Goal: Task Accomplishment & Management: Manage account settings

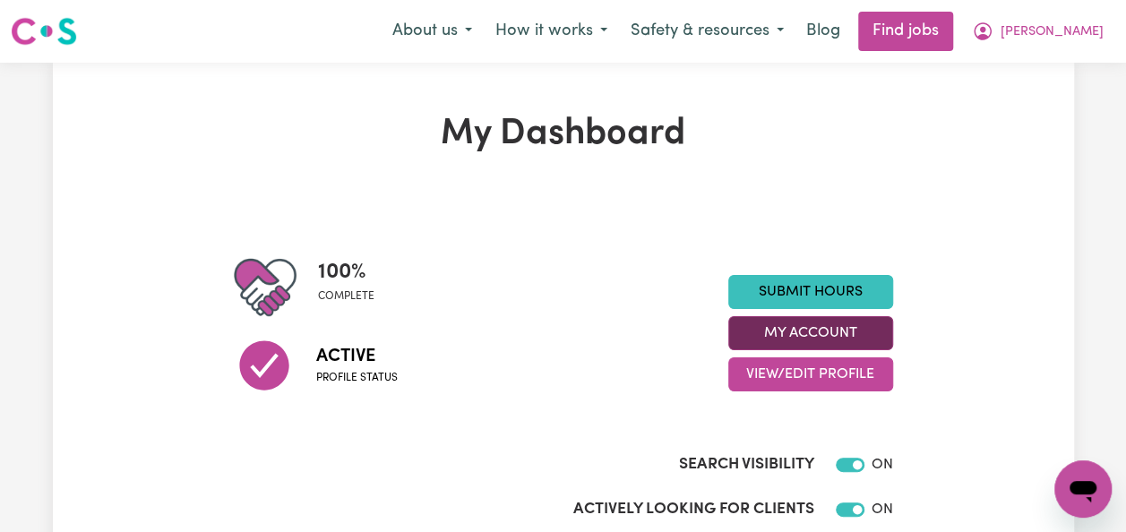
click at [854, 339] on button "My Account" at bounding box center [810, 333] width 165 height 34
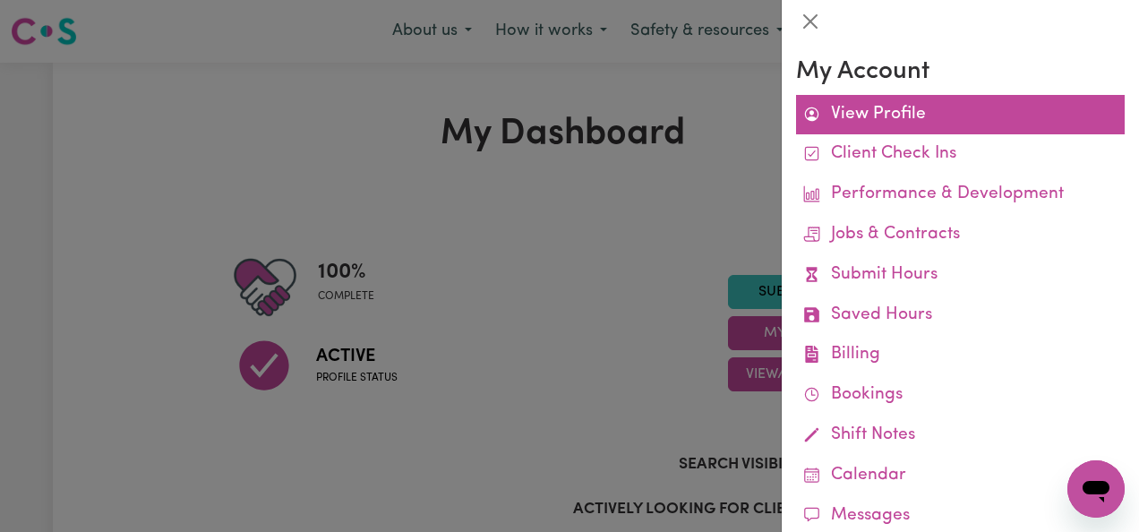
click at [904, 110] on link "View Profile" at bounding box center [960, 115] width 329 height 40
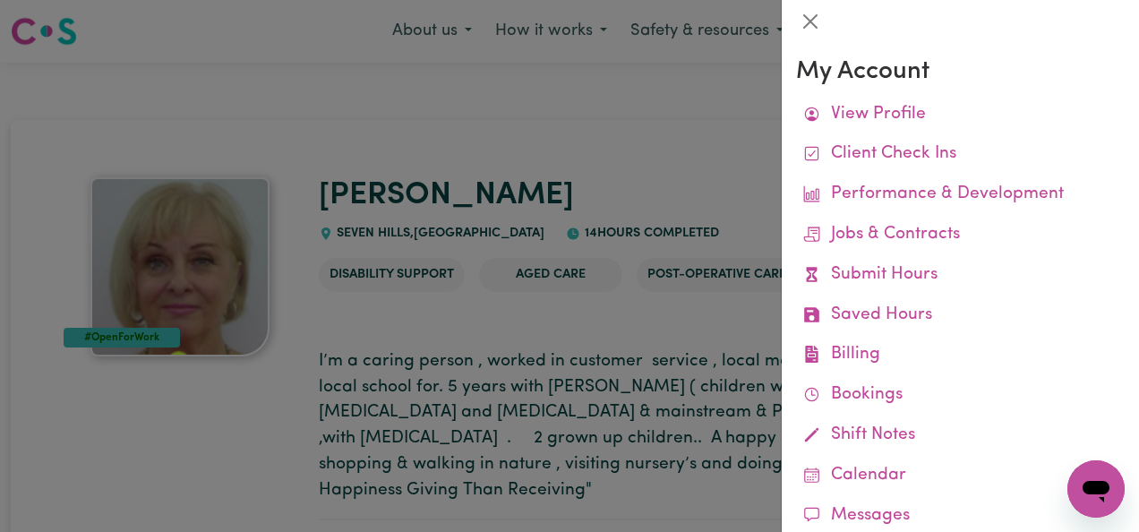
click at [749, 141] on div at bounding box center [569, 266] width 1139 height 532
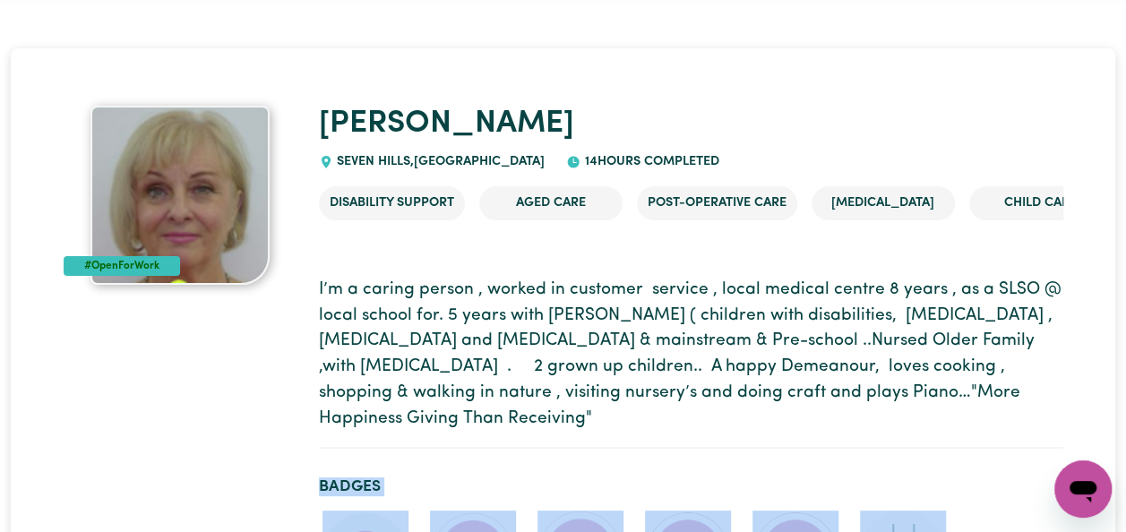
scroll to position [74, 0]
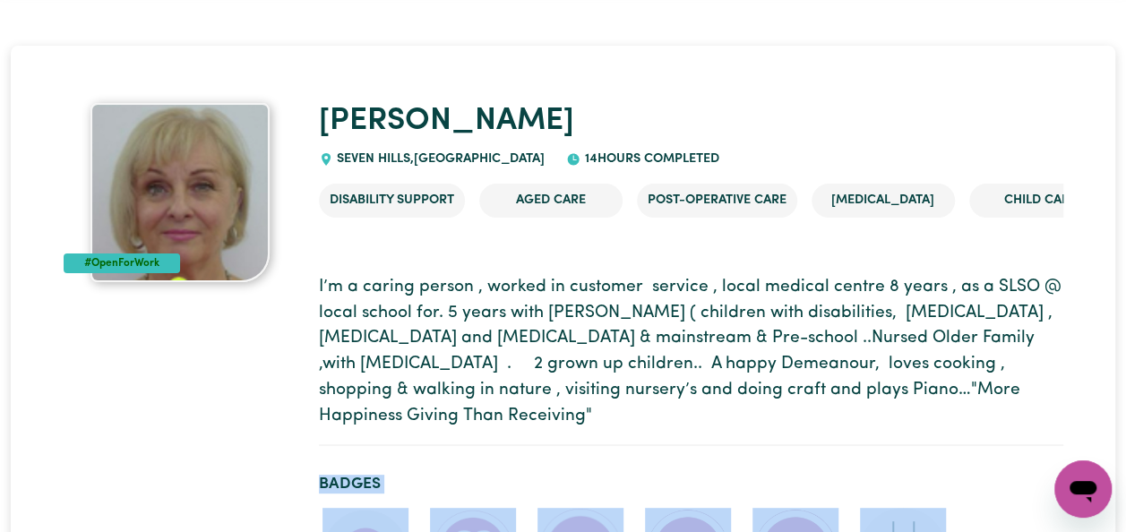
drag, startPoint x: 1125, startPoint y: 523, endPoint x: 1133, endPoint y: 519, distance: 9.2
drag, startPoint x: 1133, startPoint y: 519, endPoint x: 939, endPoint y: 441, distance: 209.4
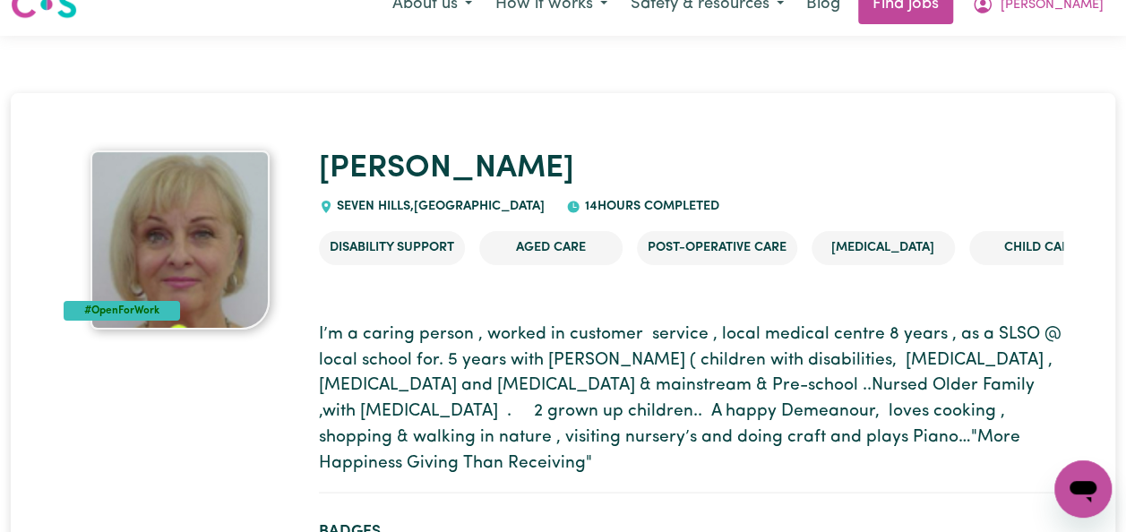
scroll to position [0, 0]
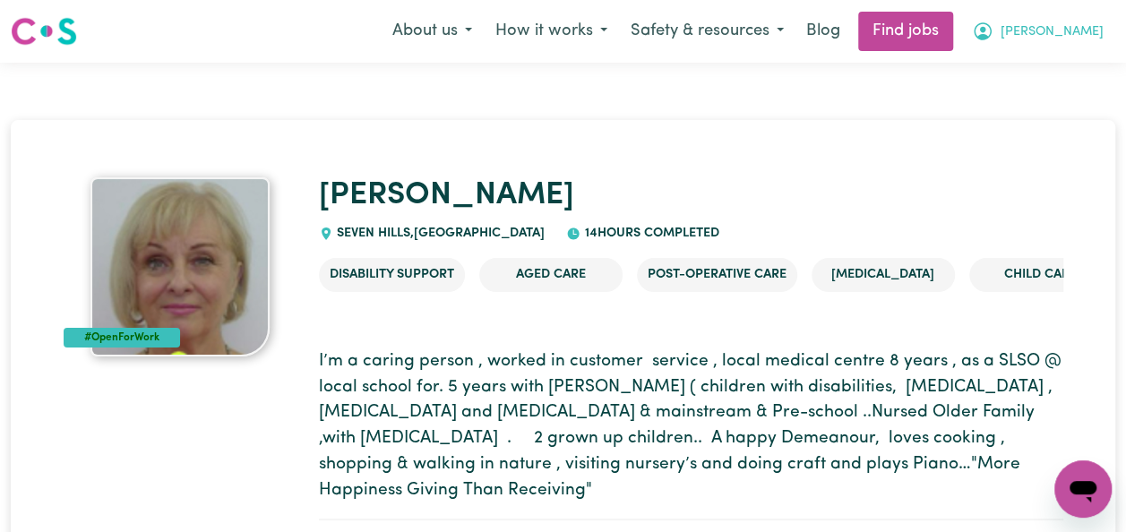
click at [1082, 27] on span "[PERSON_NAME]" at bounding box center [1051, 32] width 103 height 20
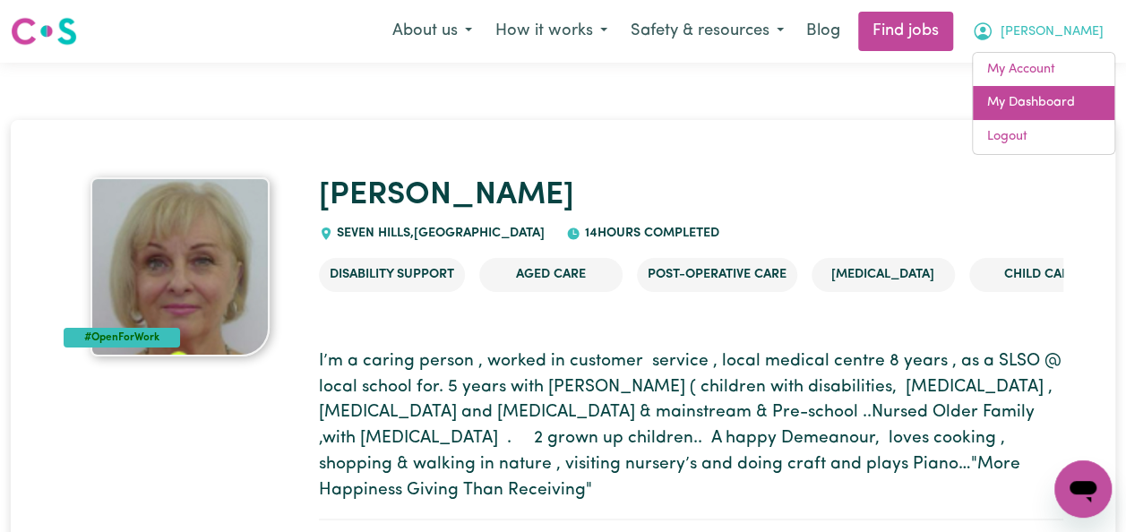
click at [1049, 95] on link "My Dashboard" at bounding box center [1043, 103] width 141 height 34
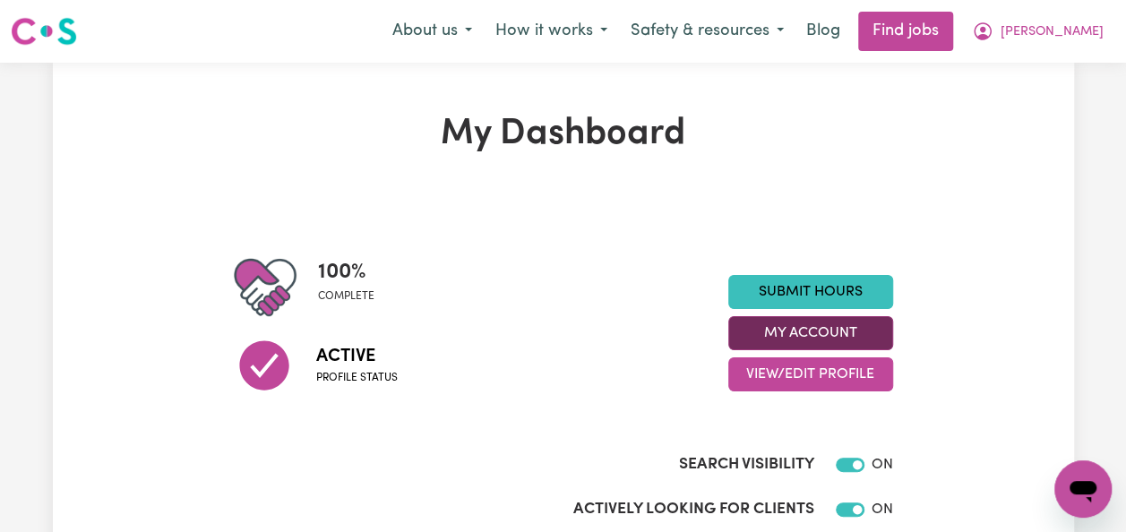
click at [844, 328] on button "My Account" at bounding box center [810, 333] width 165 height 34
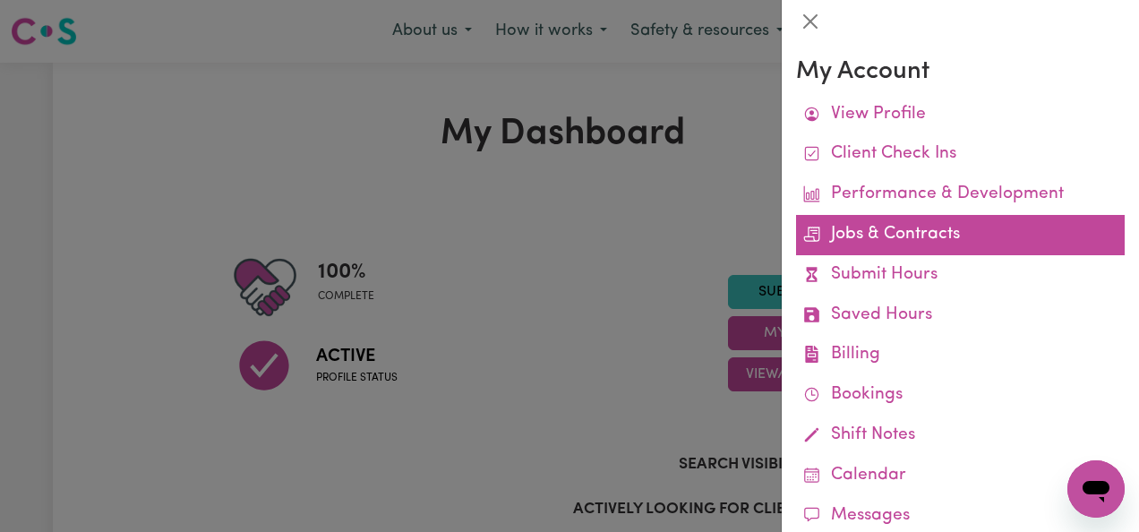
click at [868, 227] on link "Jobs & Contracts" at bounding box center [960, 235] width 329 height 40
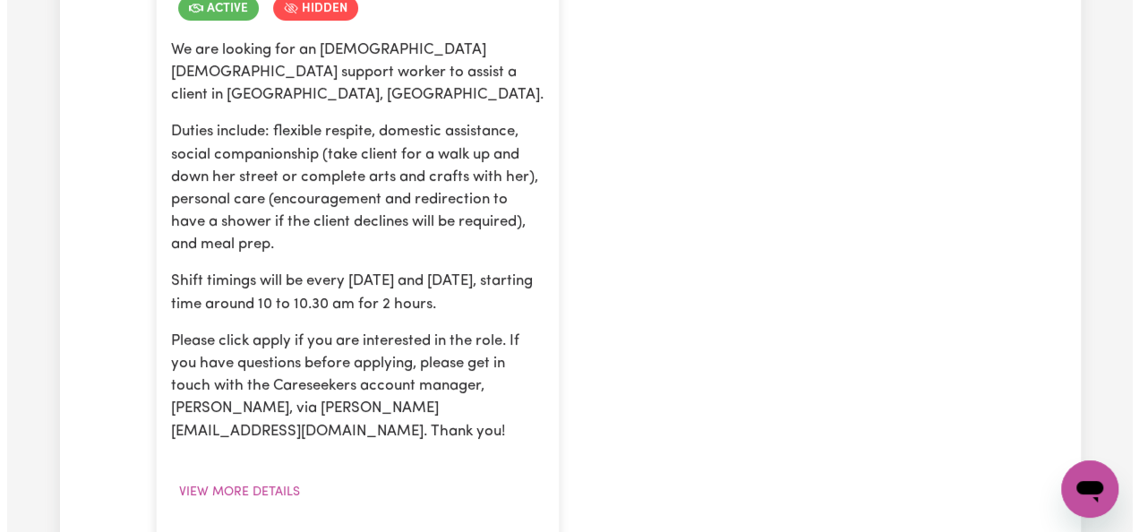
scroll to position [608, 0]
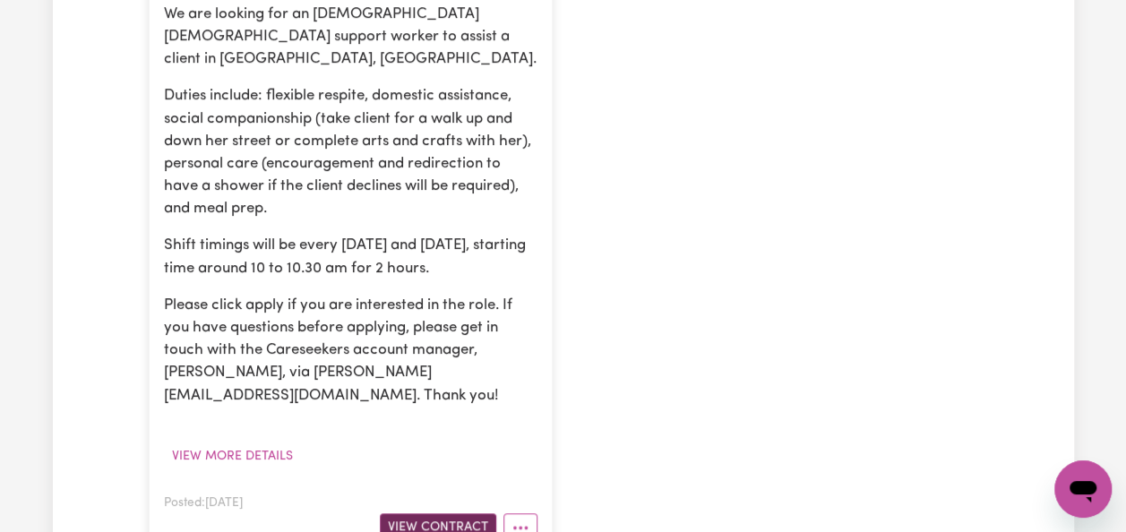
click at [483, 513] on button "View Contract" at bounding box center [438, 527] width 116 height 28
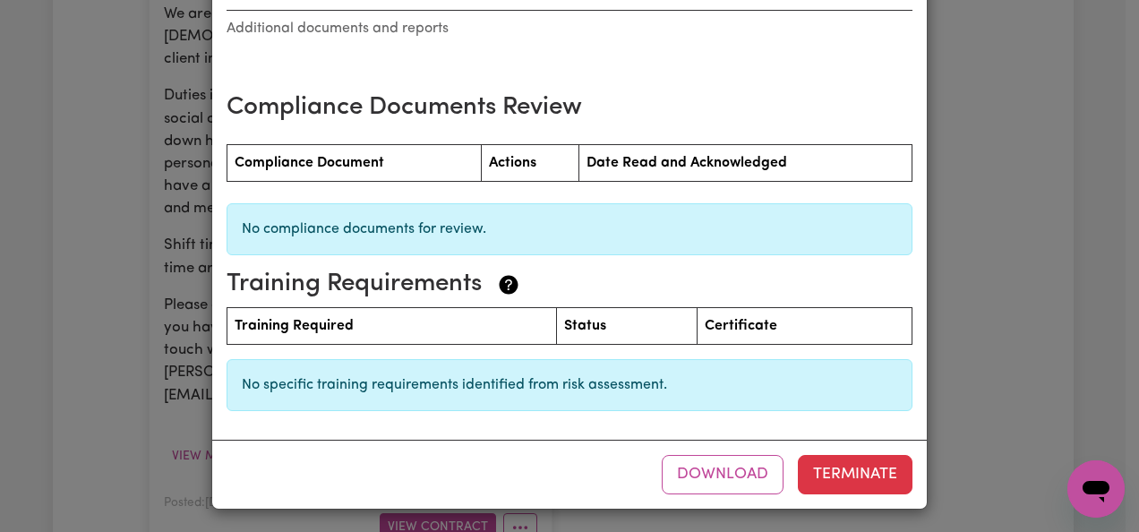
scroll to position [2223, 0]
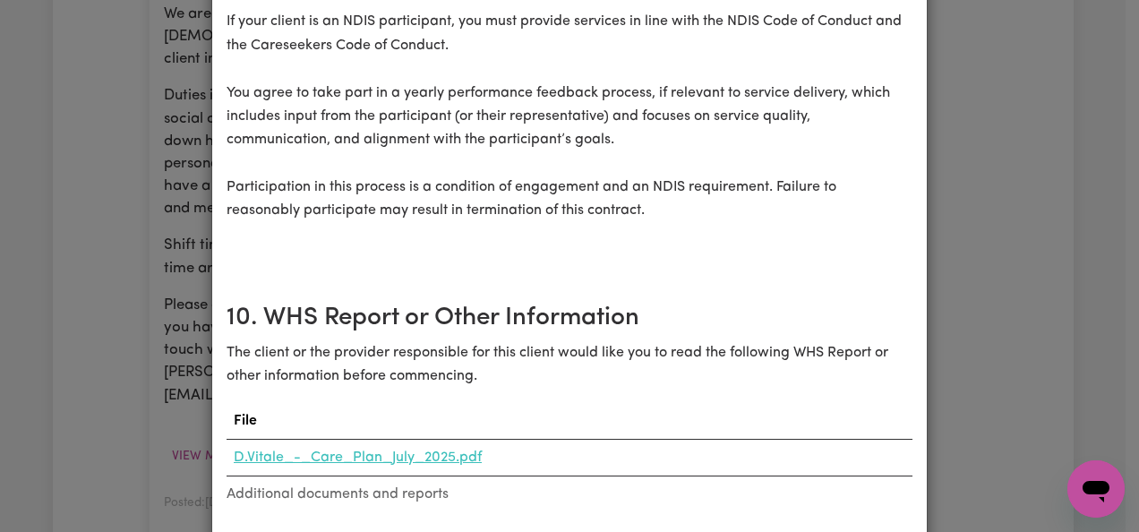
click at [455, 459] on link "D.Vitale_-_Care_Plan_July_2025.pdf" at bounding box center [358, 457] width 248 height 14
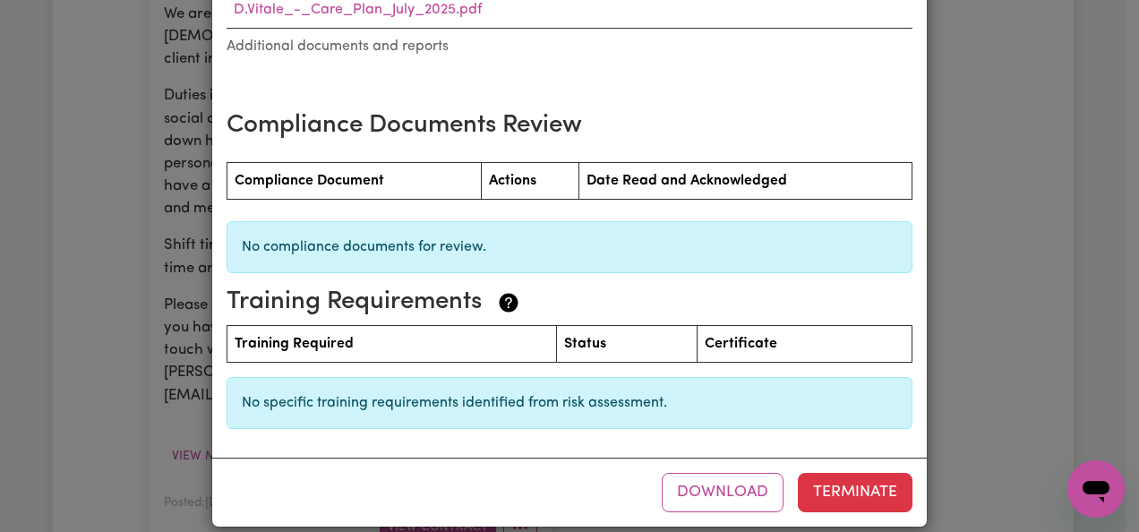
scroll to position [2688, 0]
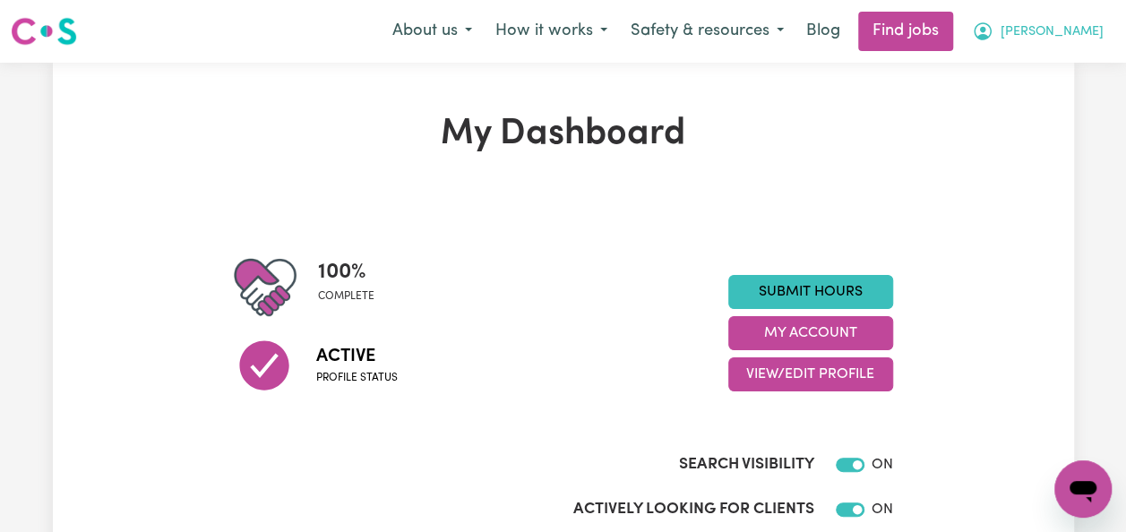
click at [1073, 32] on span "[PERSON_NAME]" at bounding box center [1051, 32] width 103 height 20
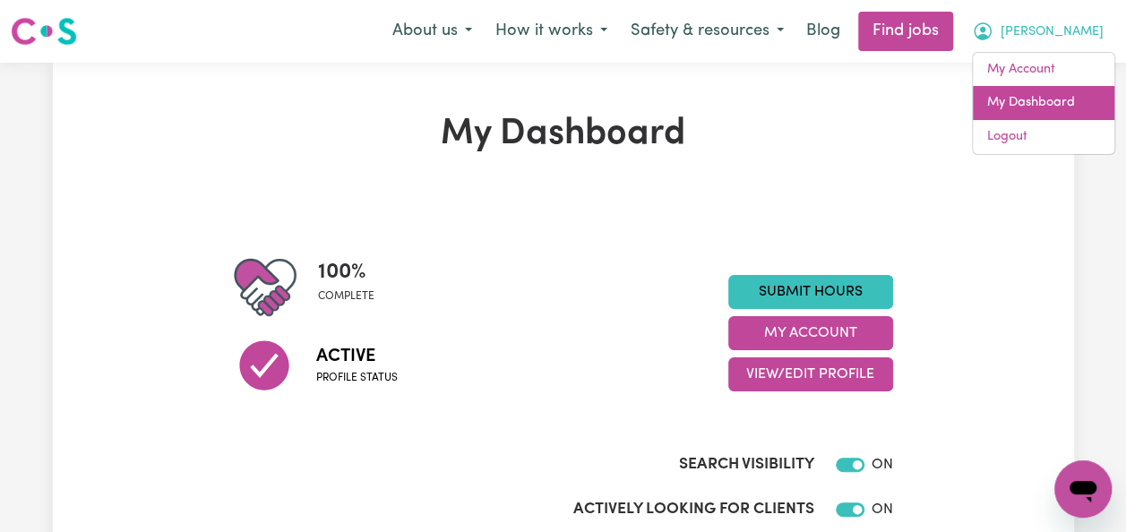
click at [1041, 106] on link "My Dashboard" at bounding box center [1043, 103] width 141 height 34
click at [1051, 101] on link "My Dashboard" at bounding box center [1043, 103] width 141 height 34
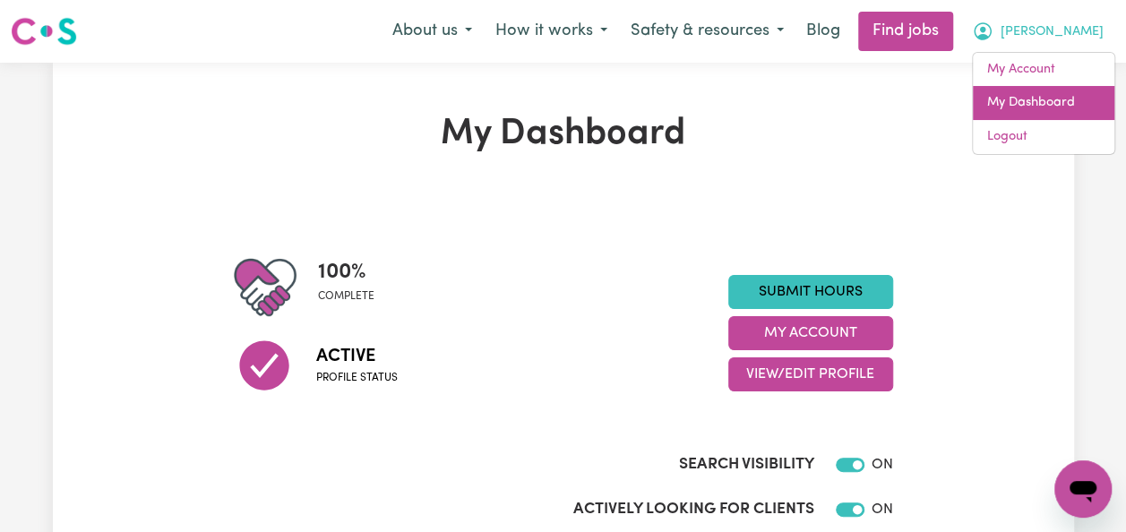
click at [1051, 101] on link "My Dashboard" at bounding box center [1043, 103] width 141 height 34
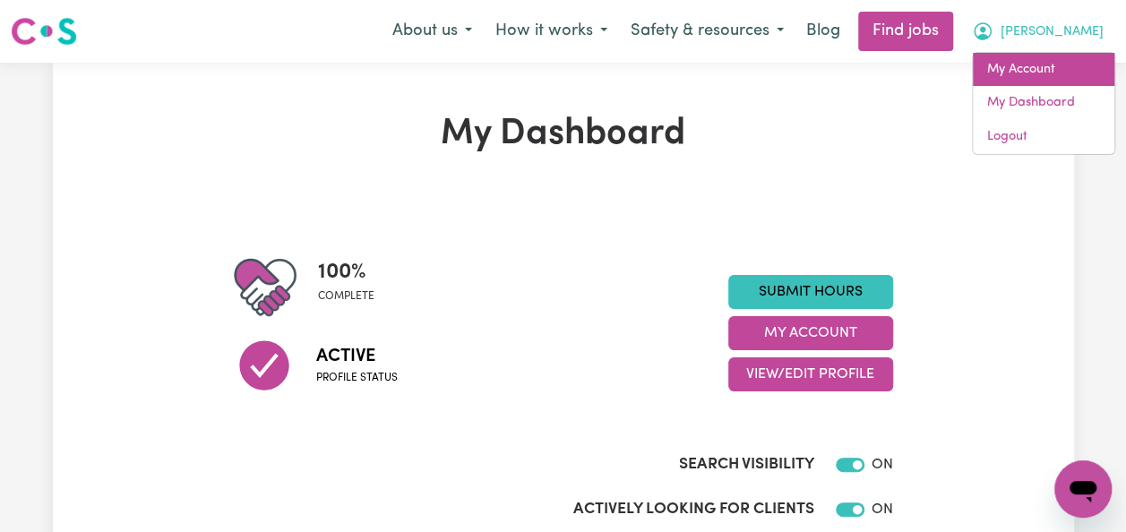
click at [1040, 68] on link "My Account" at bounding box center [1043, 70] width 141 height 34
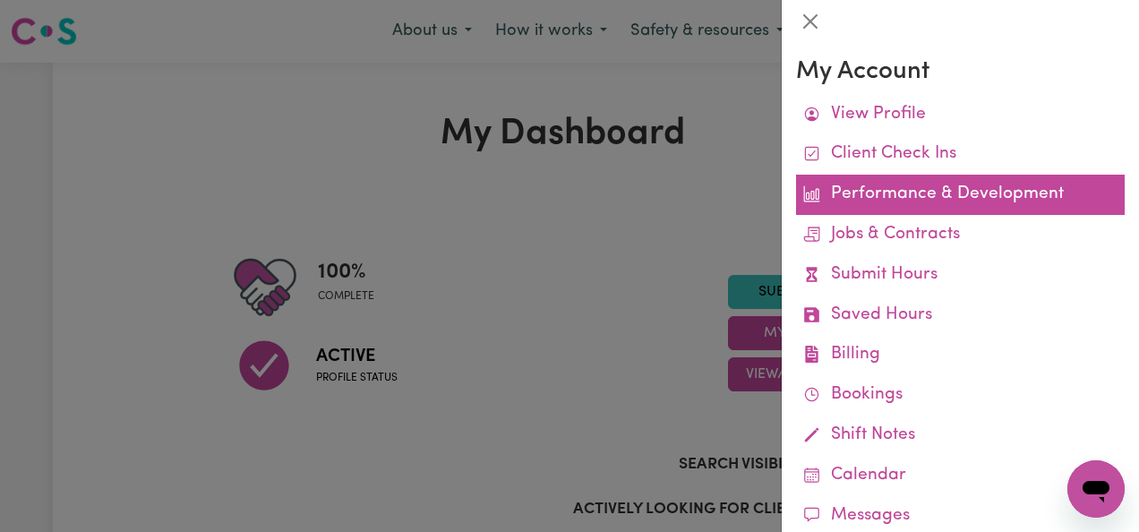
click at [908, 193] on link "Performance & Development" at bounding box center [960, 195] width 329 height 40
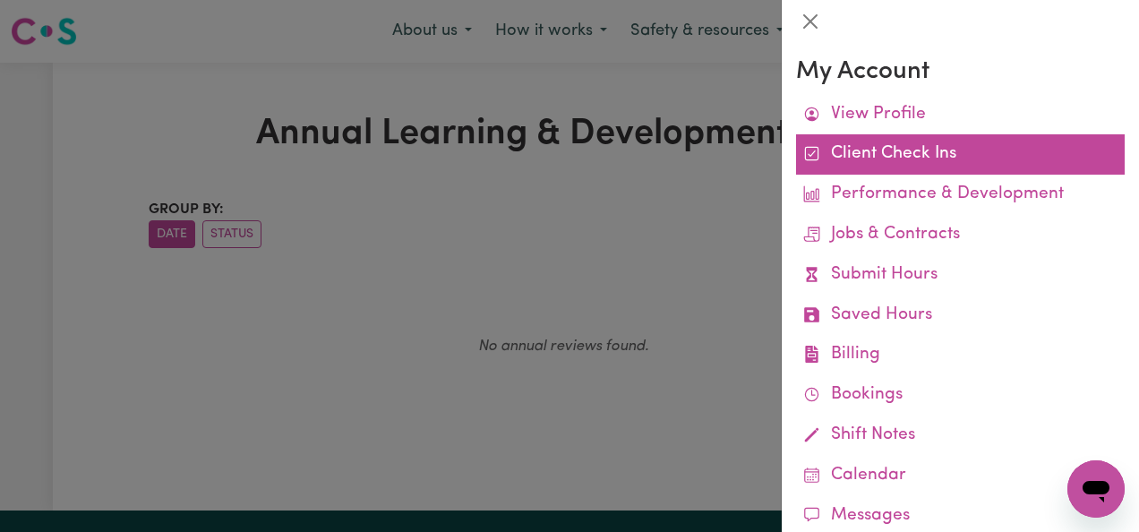
click at [913, 153] on link "Client Check Ins" at bounding box center [960, 154] width 329 height 40
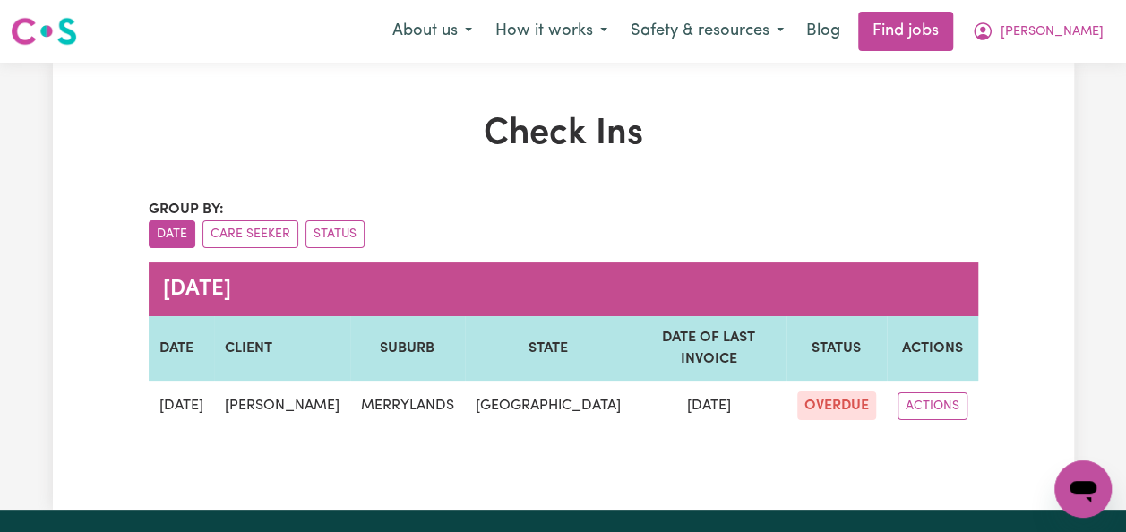
click at [913, 153] on h1 "Check Ins" at bounding box center [563, 134] width 829 height 43
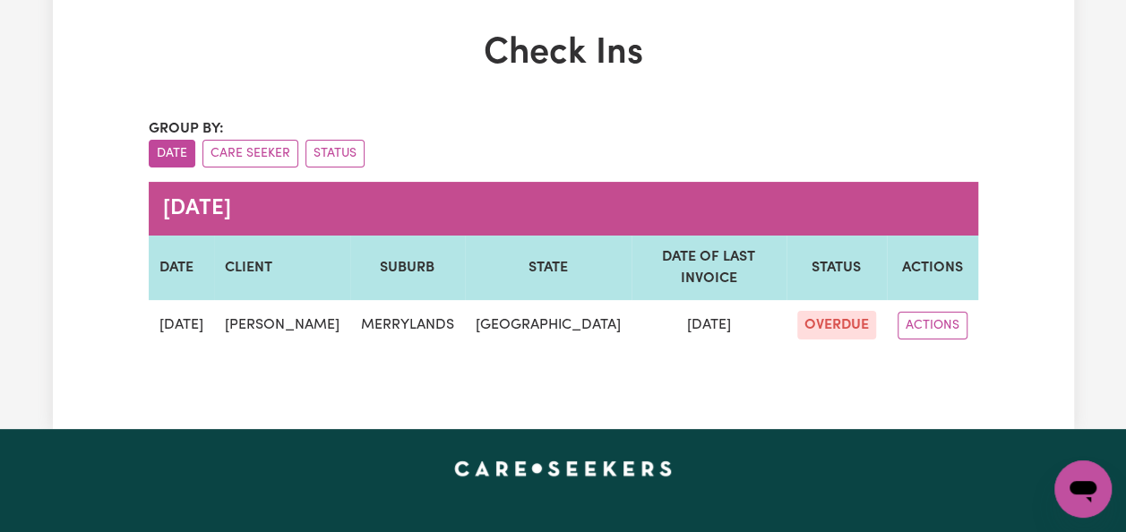
scroll to position [83, 0]
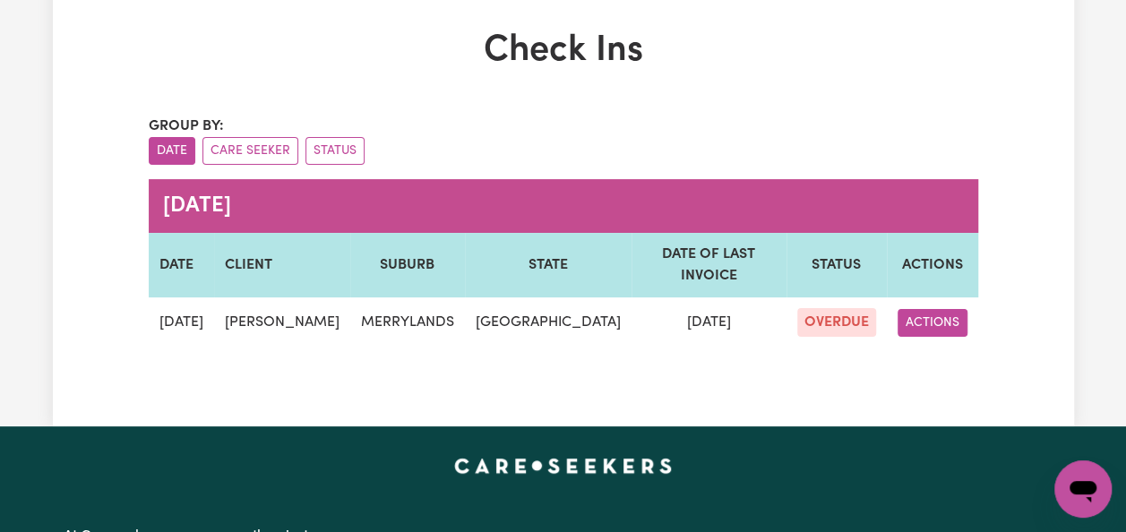
click at [950, 331] on button "ACTIONS" at bounding box center [932, 323] width 70 height 28
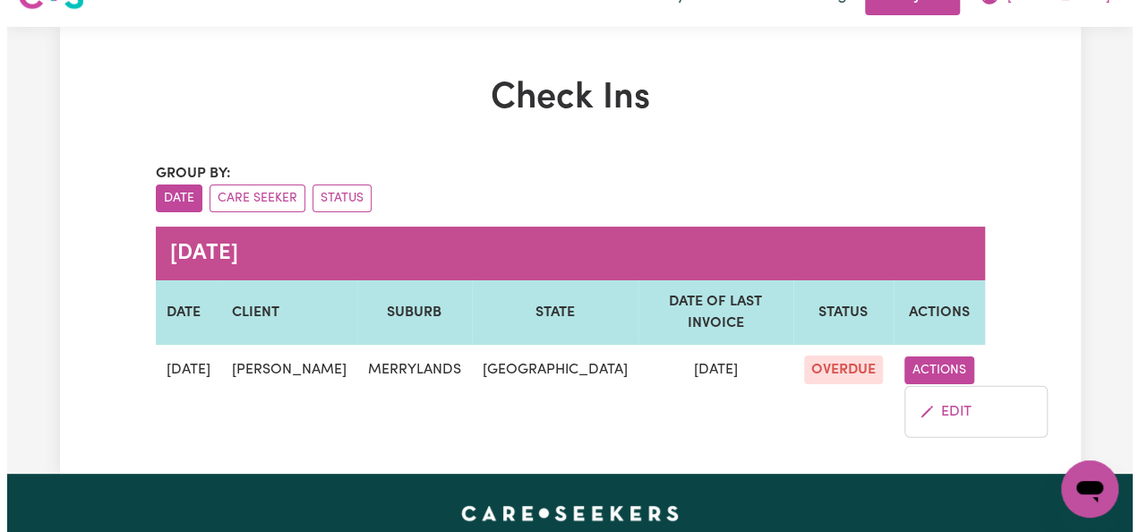
scroll to position [0, 0]
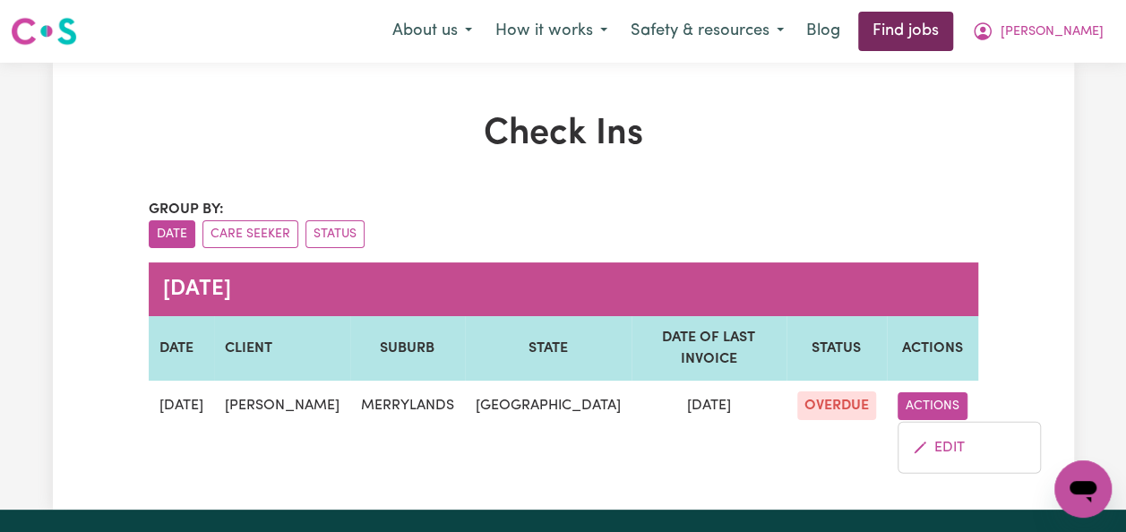
click at [953, 36] on link "Find jobs" at bounding box center [905, 31] width 95 height 39
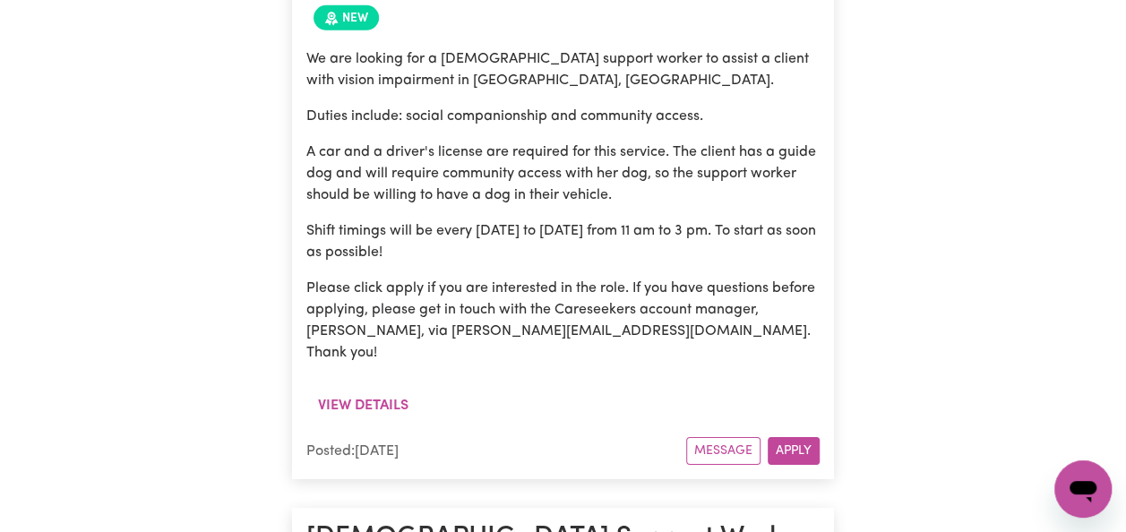
scroll to position [26282, 0]
